Goal: Information Seeking & Learning: Learn about a topic

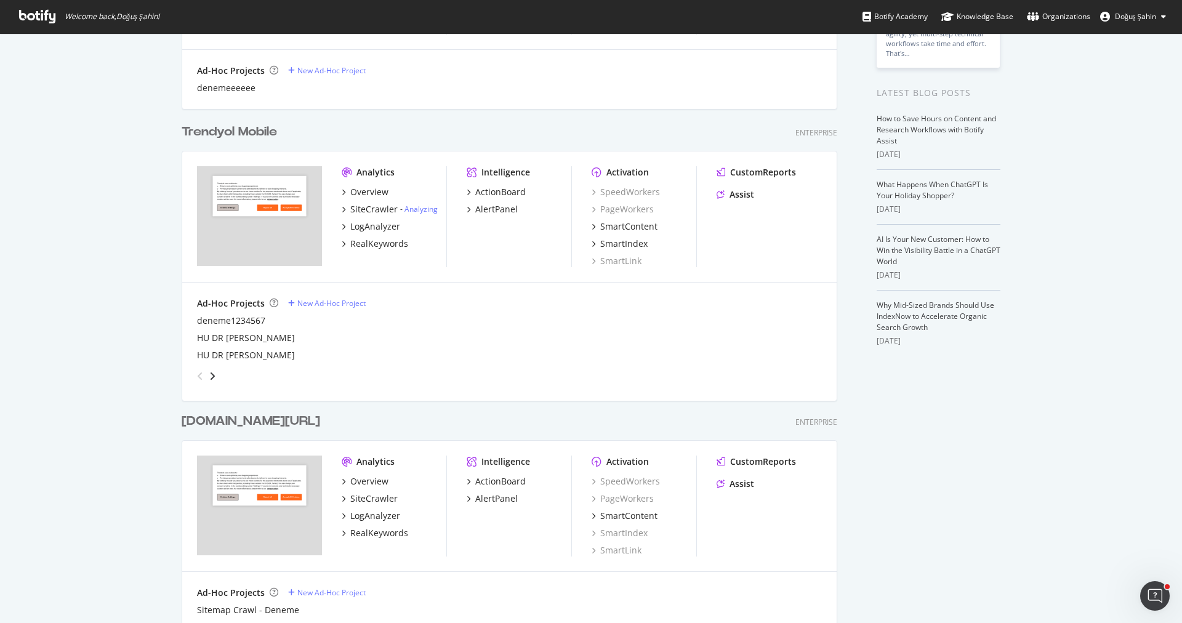
scroll to position [382, 0]
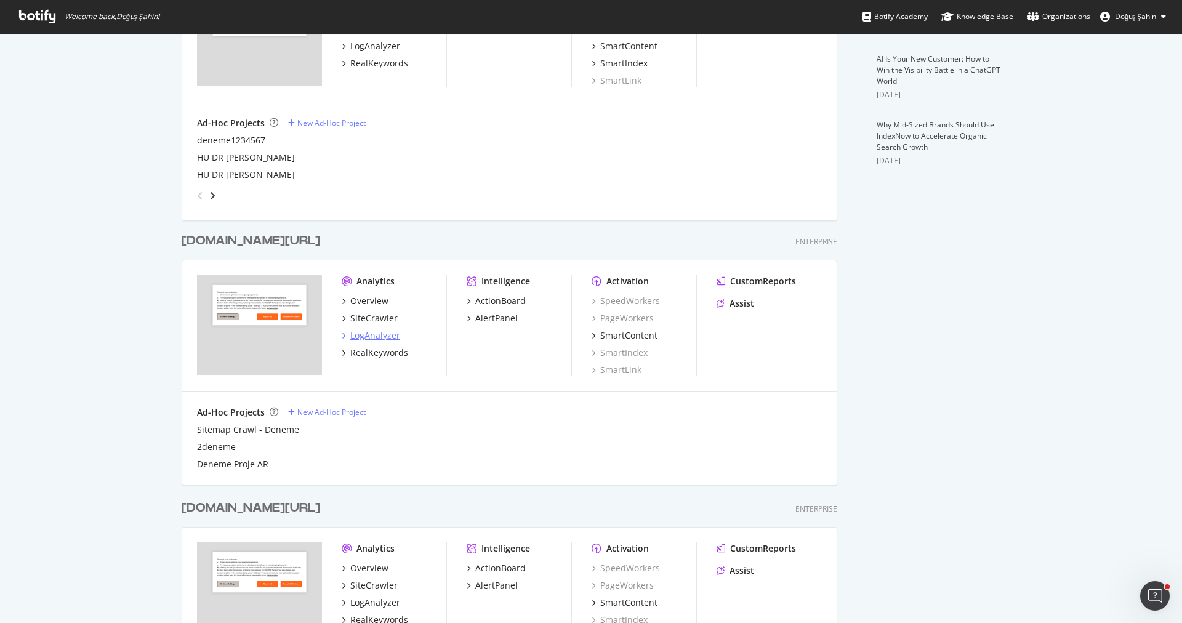
click at [390, 337] on div "LogAnalyzer" at bounding box center [375, 335] width 50 height 12
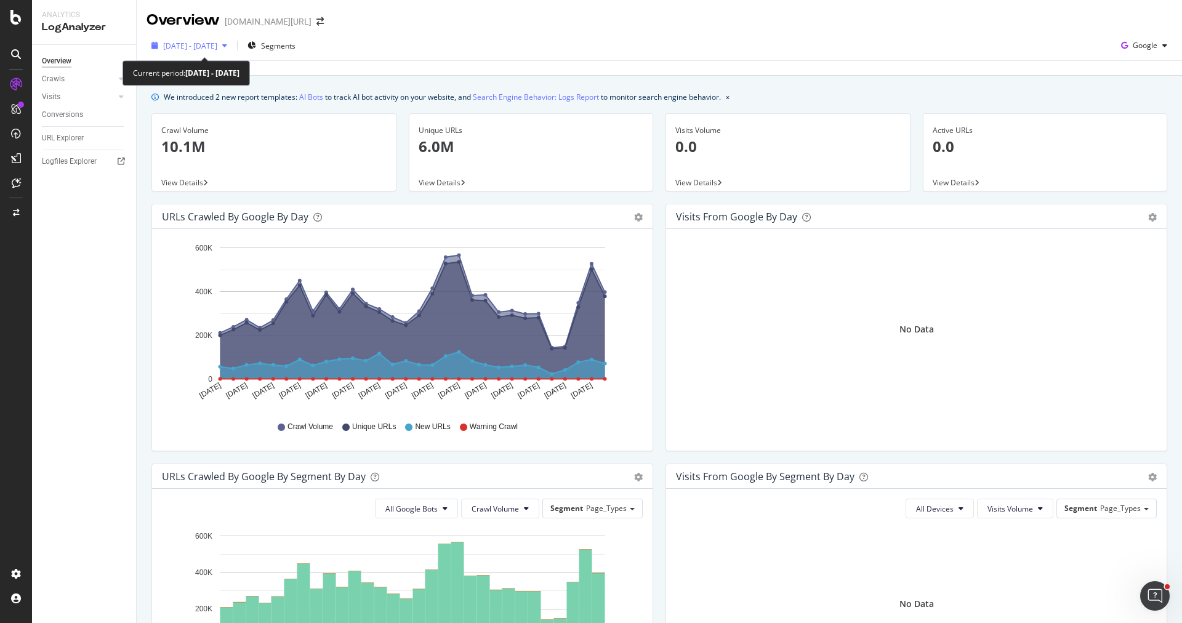
click at [232, 41] on div "[DATE] - [DATE]" at bounding box center [190, 45] width 86 height 18
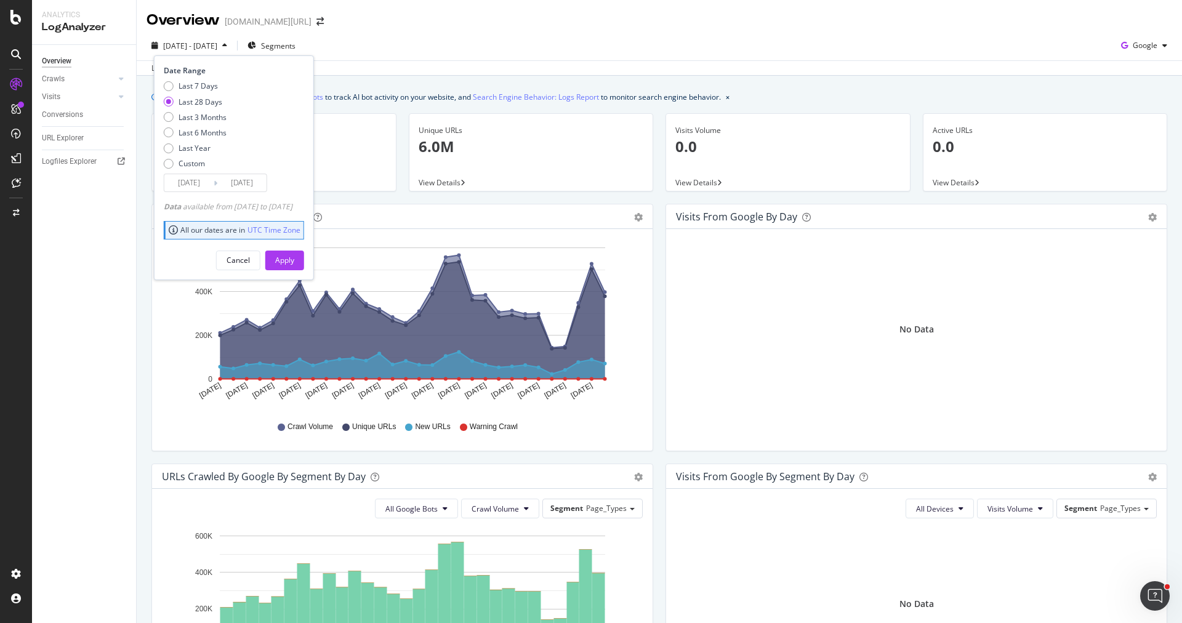
click at [427, 123] on div "Unique URLs 6.0M" at bounding box center [531, 144] width 225 height 60
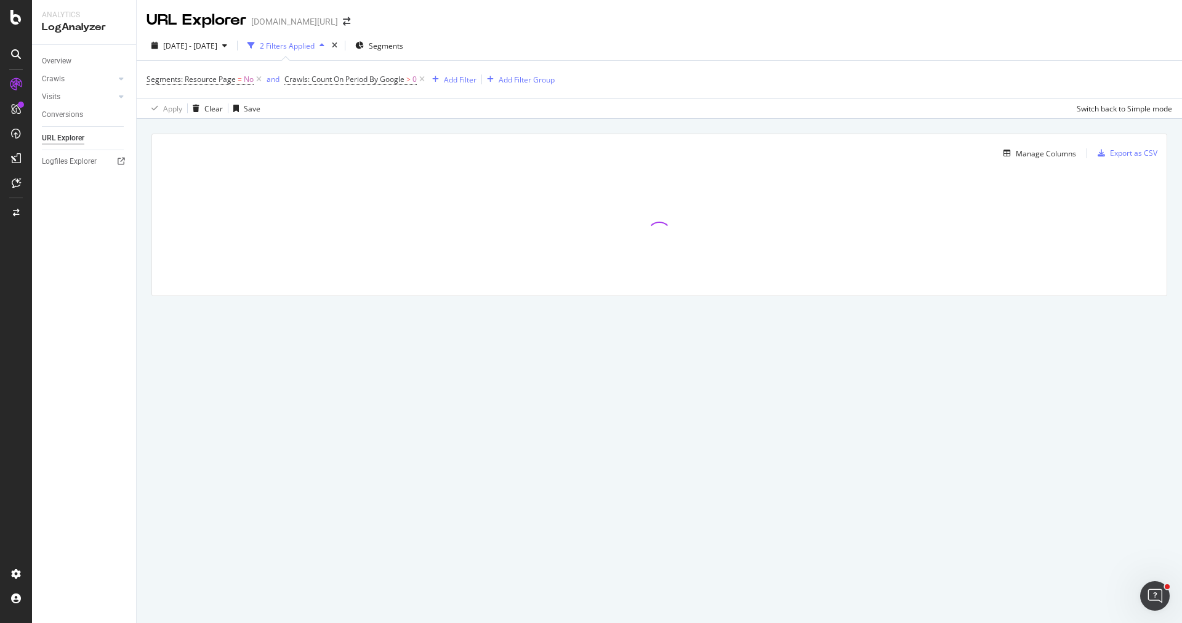
click at [78, 134] on div "URL Explorer" at bounding box center [63, 138] width 42 height 13
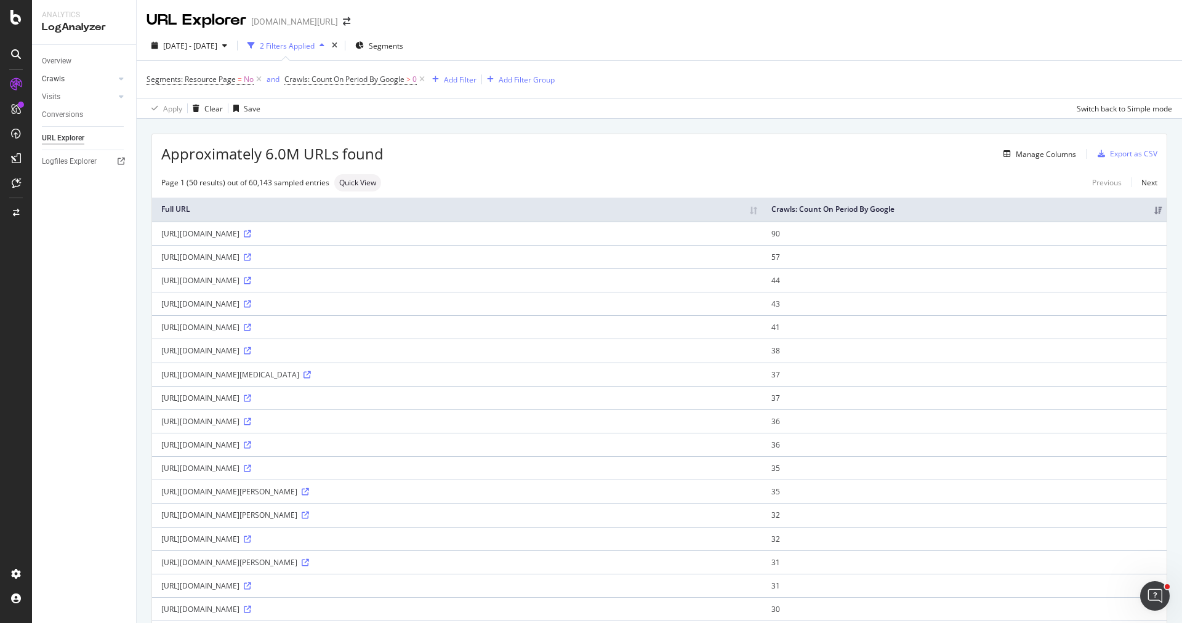
click at [71, 81] on link "Crawls" at bounding box center [78, 79] width 73 height 13
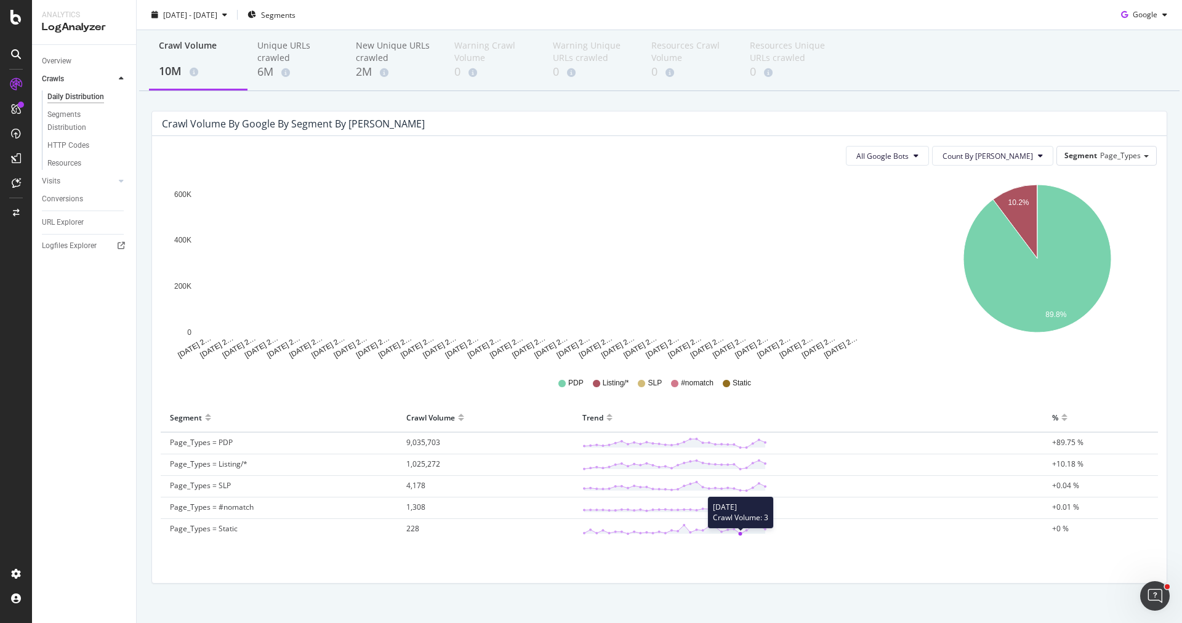
scroll to position [56, 0]
